Goal: Check status: Check status

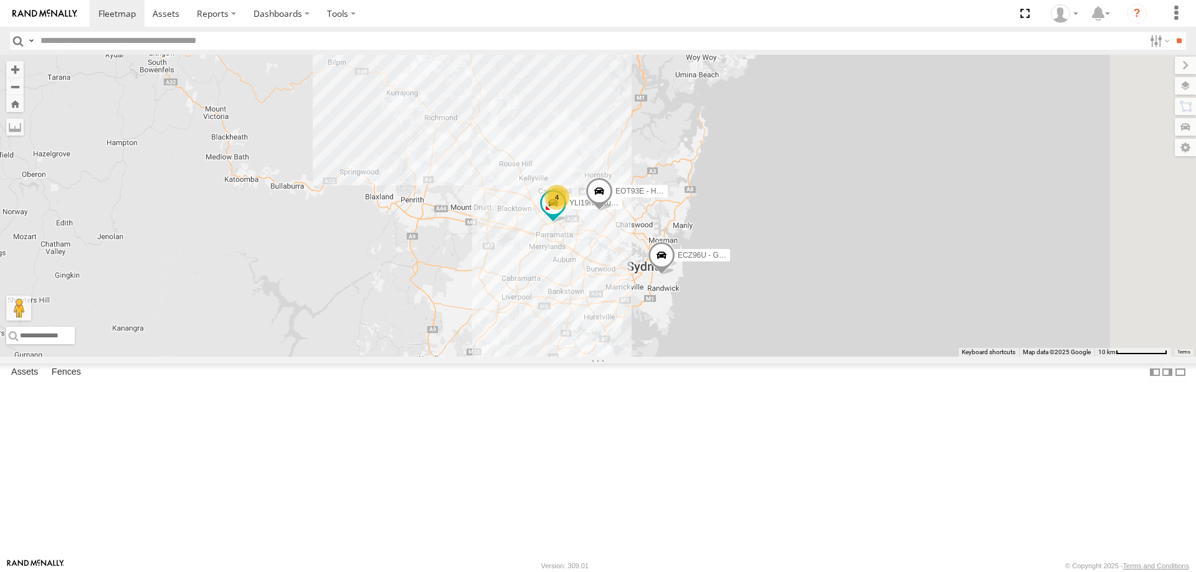
click at [783, 357] on div "YLI19N - Isuzu DMAX ECZ96U - Great Wall 4 EOT93E - HiAce 2" at bounding box center [598, 206] width 1196 height 302
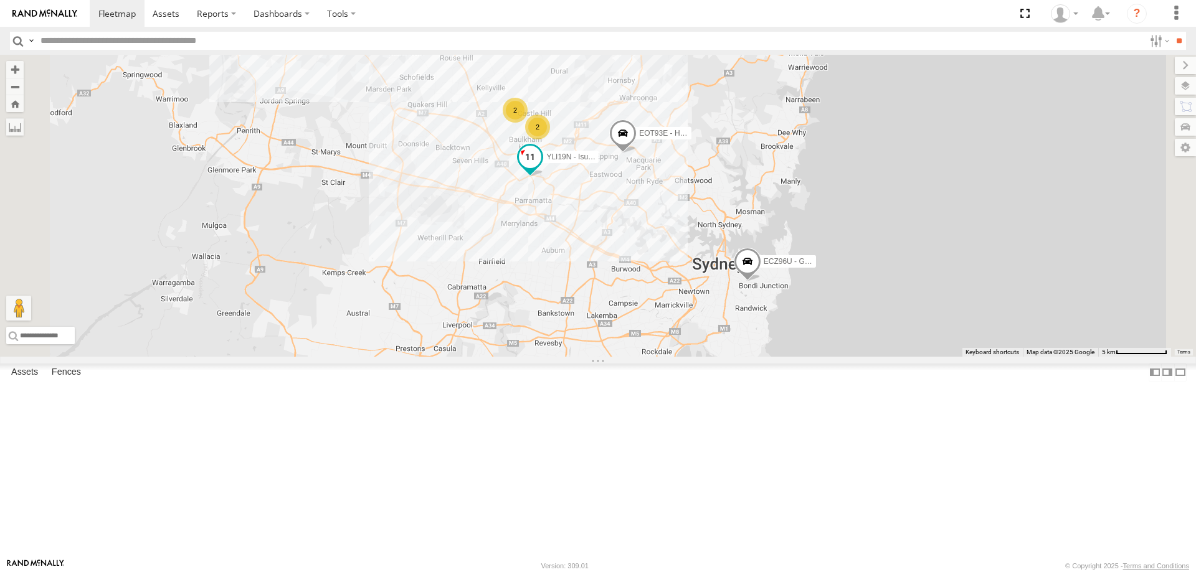
click at [598, 163] on label "YLI19N - Isuzu DMAX" at bounding box center [567, 157] width 62 height 12
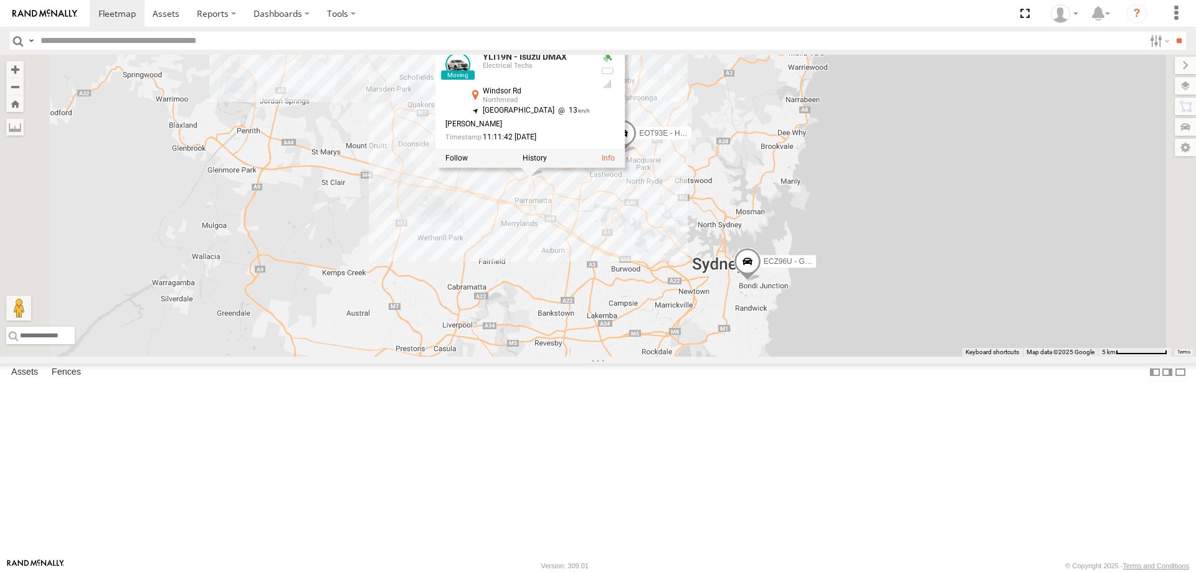
click at [694, 137] on span "EOT93E - HiAce" at bounding box center [666, 132] width 55 height 9
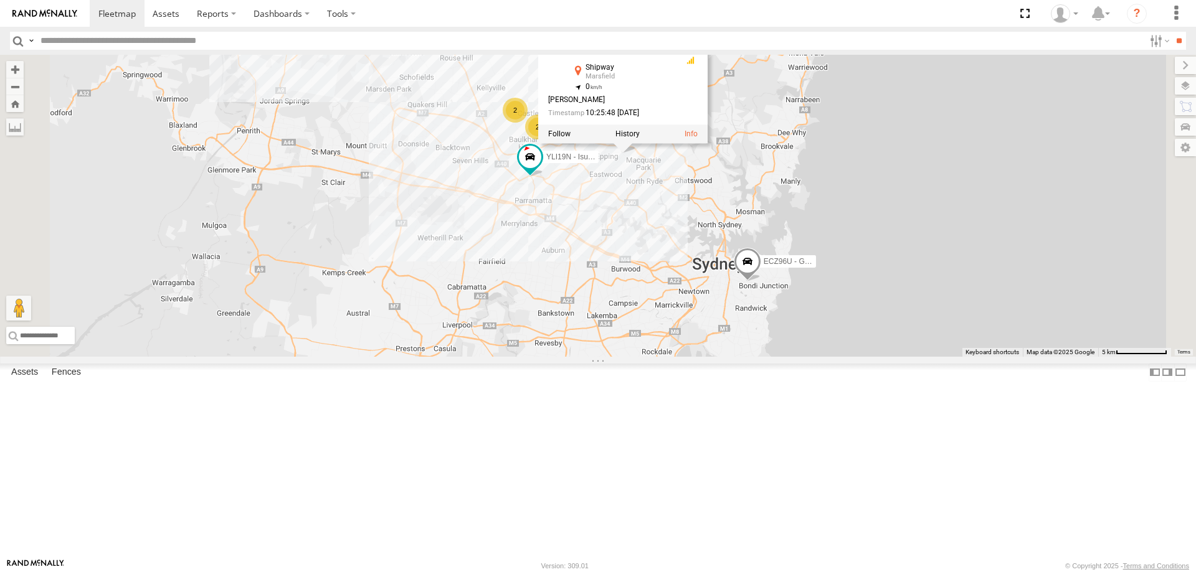
click at [835, 357] on div "YLI19N - Isuzu DMAX ECZ96U - Great Wall EOT93E - HiAce 2 2 EOT93E - HiAce Elect…" at bounding box center [598, 206] width 1196 height 302
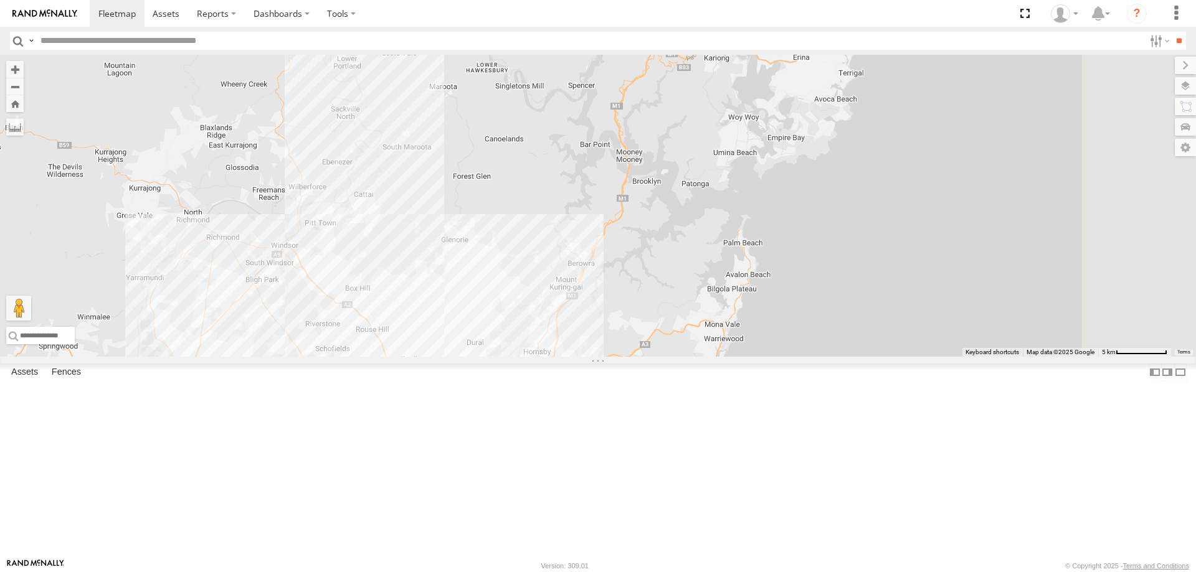
drag, startPoint x: 811, startPoint y: 138, endPoint x: 726, endPoint y: 412, distance: 287.0
click at [726, 357] on div "YLI19N - Isuzu DMAX ECZ96U - Great Wall EOT93E - HiAce 2 2" at bounding box center [598, 206] width 1196 height 302
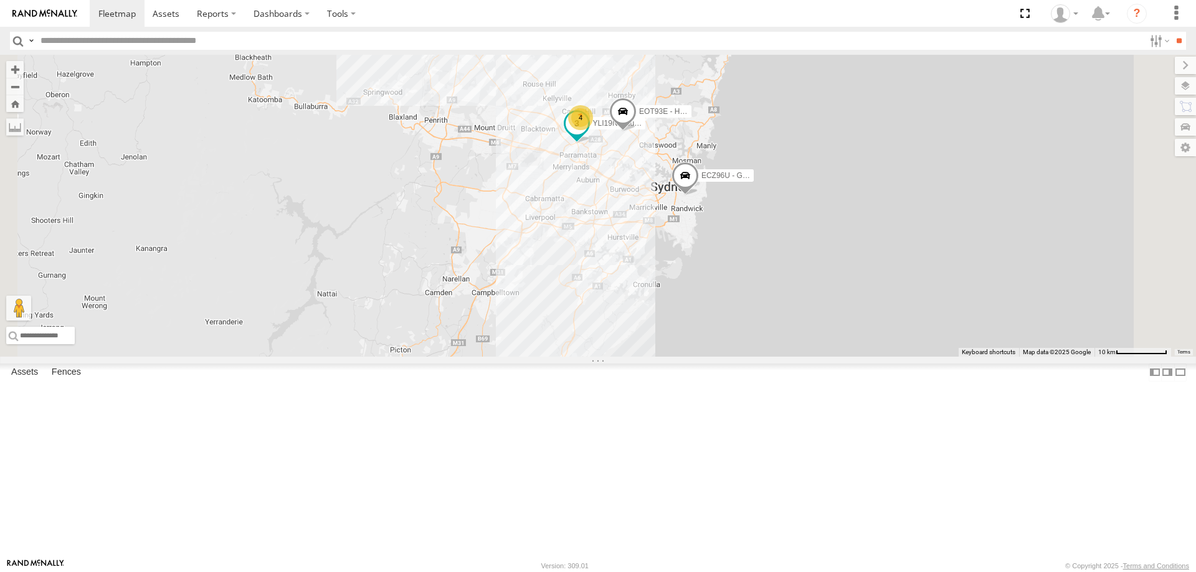
drag, startPoint x: 727, startPoint y: 443, endPoint x: 798, endPoint y: 220, distance: 233.2
click at [666, 128] on span "YLI19N - Isuzu DMAX" at bounding box center [629, 123] width 73 height 9
click at [744, 285] on div "YLI19N - Isuzu DMAX ECZ96U - Great Wall EOT93E - HiAce 4 2 YLI19N - Isuzu DMAX …" at bounding box center [598, 206] width 1196 height 302
